Goal: Transaction & Acquisition: Purchase product/service

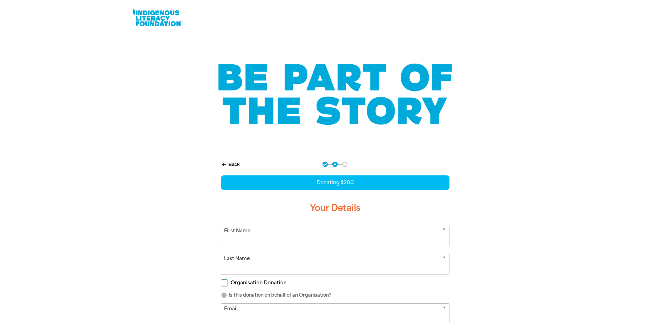
select select "AU"
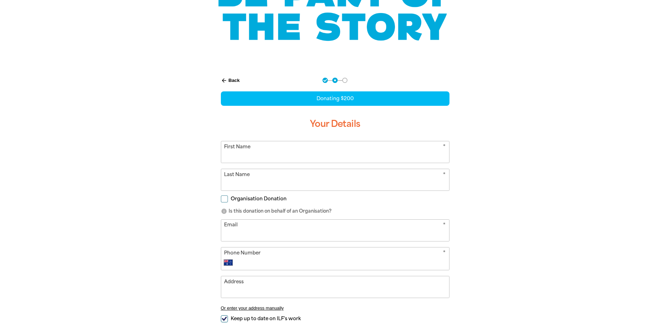
click at [290, 160] on input "First Name" at bounding box center [335, 151] width 228 height 21
click at [587, 181] on div at bounding box center [335, 232] width 670 height 327
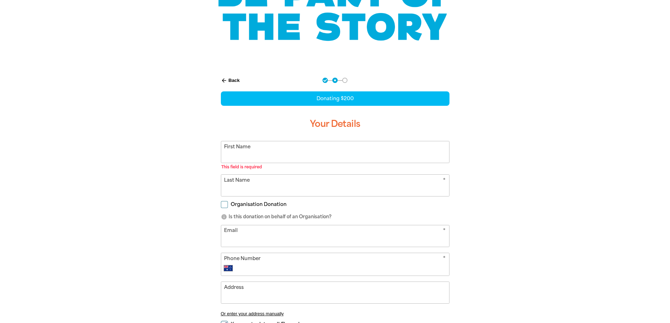
click at [240, 157] on input "First Name" at bounding box center [335, 151] width 228 height 21
type input "[PERSON_NAME]"
type input "[EMAIL_ADDRESS][DOMAIN_NAME]"
type input "[PHONE_NUMBER]"
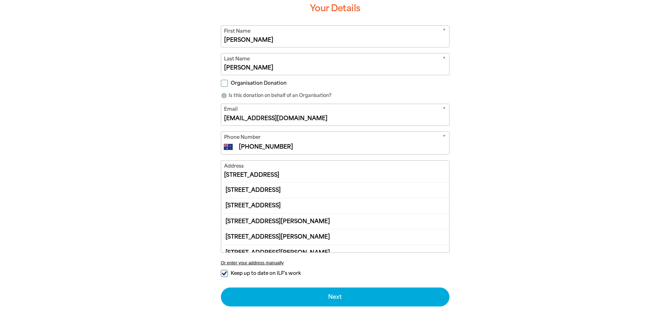
scroll to position [215, 0]
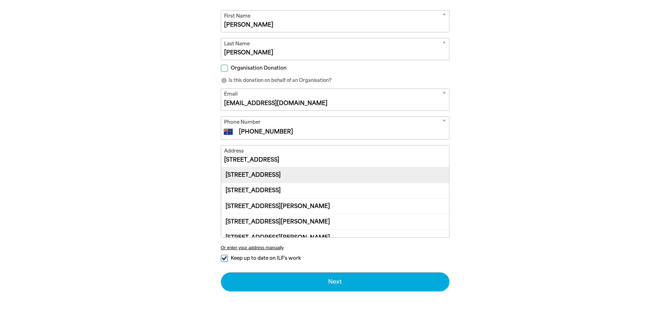
click at [303, 173] on div "[STREET_ADDRESS]" at bounding box center [335, 174] width 228 height 15
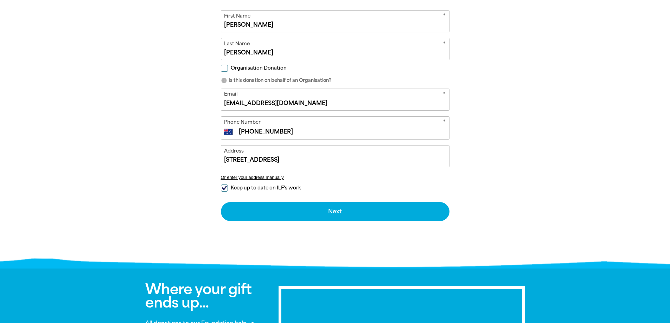
type input "[STREET_ADDRESS]"
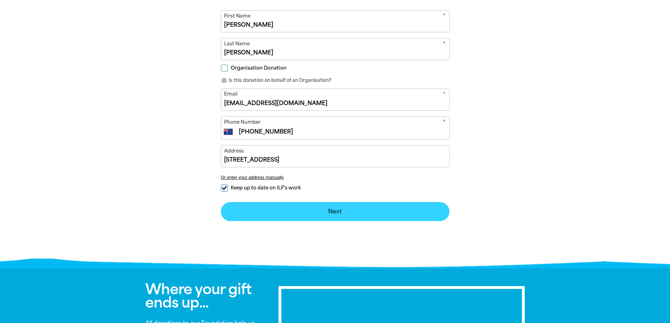
click at [341, 210] on button "Next chevron_right" at bounding box center [335, 211] width 229 height 19
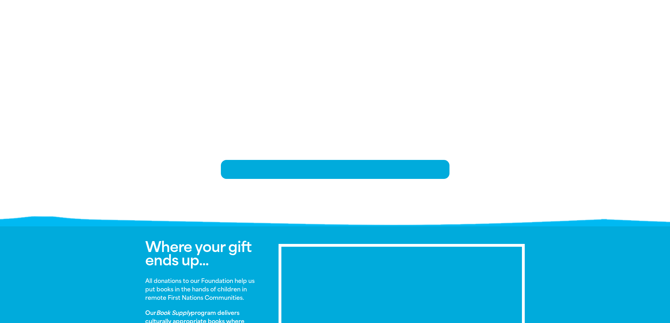
scroll to position [144, 0]
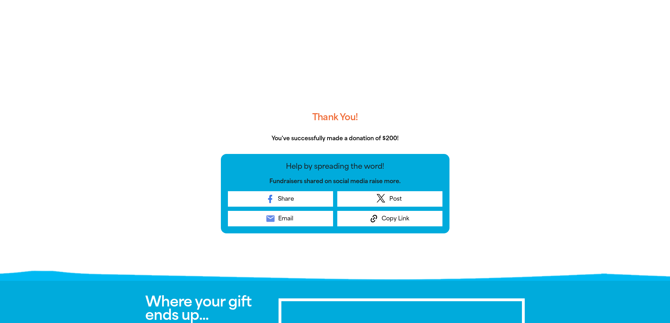
click at [577, 81] on div at bounding box center [335, 144] width 670 height 268
